Goal: Task Accomplishment & Management: Manage account settings

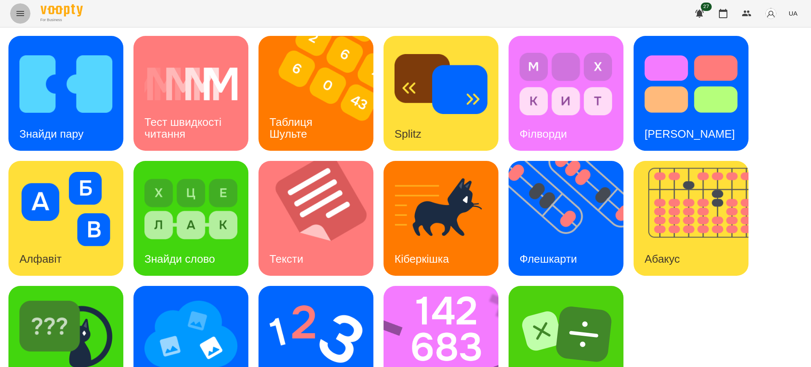
click at [21, 14] on icon "Menu" at bounding box center [20, 13] width 8 height 5
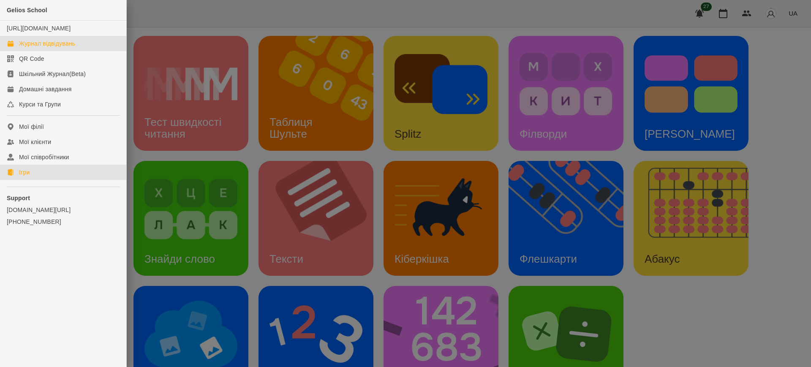
click at [55, 48] on div "Журнал відвідувань" at bounding box center [47, 43] width 56 height 8
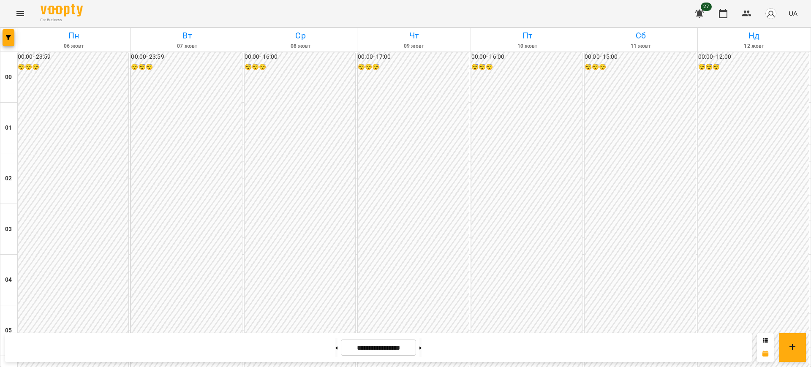
scroll to position [607, 0]
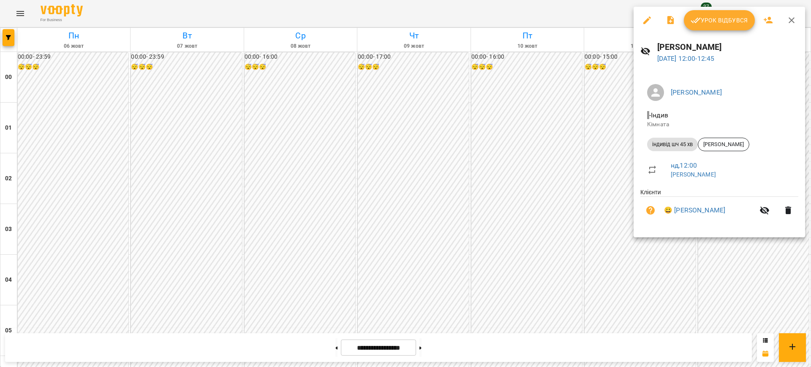
click at [717, 27] on button "Урок відбувся" at bounding box center [719, 20] width 71 height 20
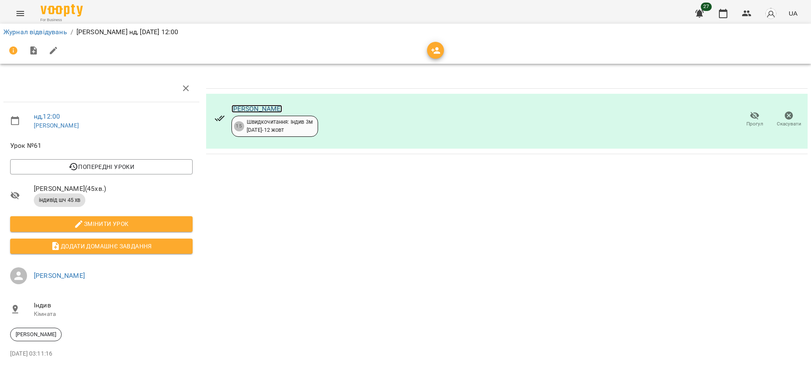
click at [255, 107] on link "[PERSON_NAME]" at bounding box center [257, 109] width 51 height 8
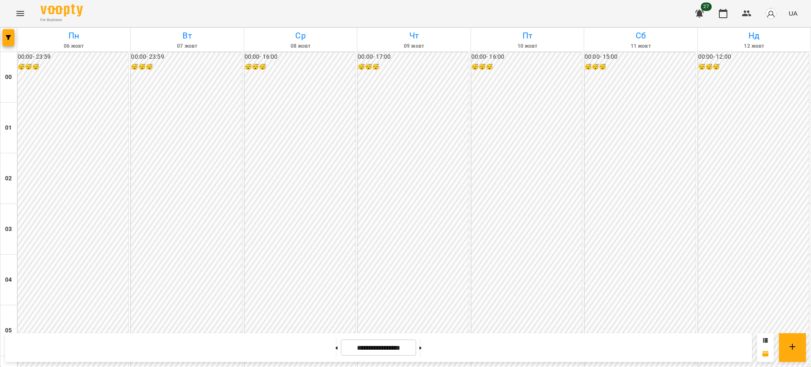
scroll to position [597, 0]
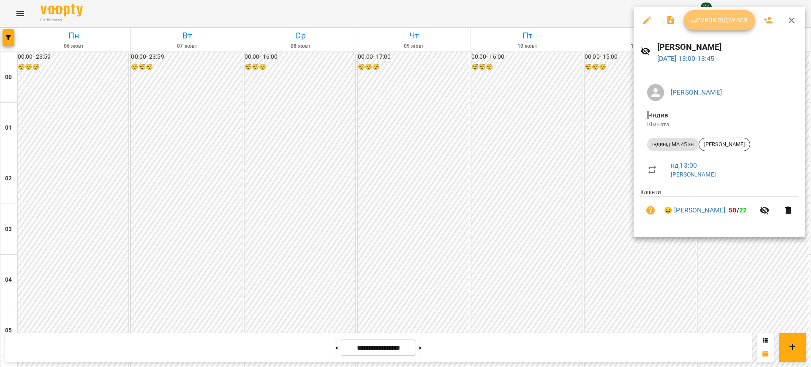
click at [704, 23] on span "Урок відбувся" at bounding box center [719, 20] width 57 height 10
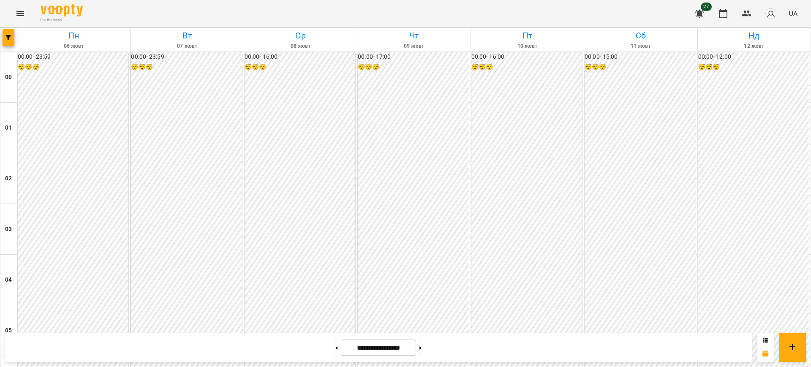
scroll to position [805, 0]
click at [14, 19] on button "Menu" at bounding box center [20, 13] width 20 height 20
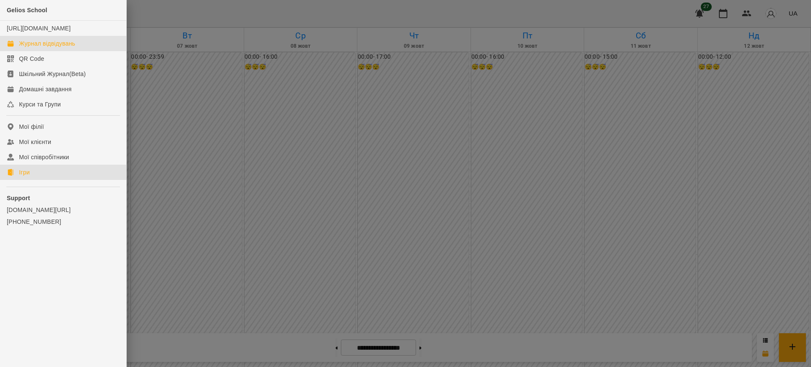
click at [41, 178] on link "Ігри" at bounding box center [63, 172] width 126 height 15
